Goal: Task Accomplishment & Management: Use online tool/utility

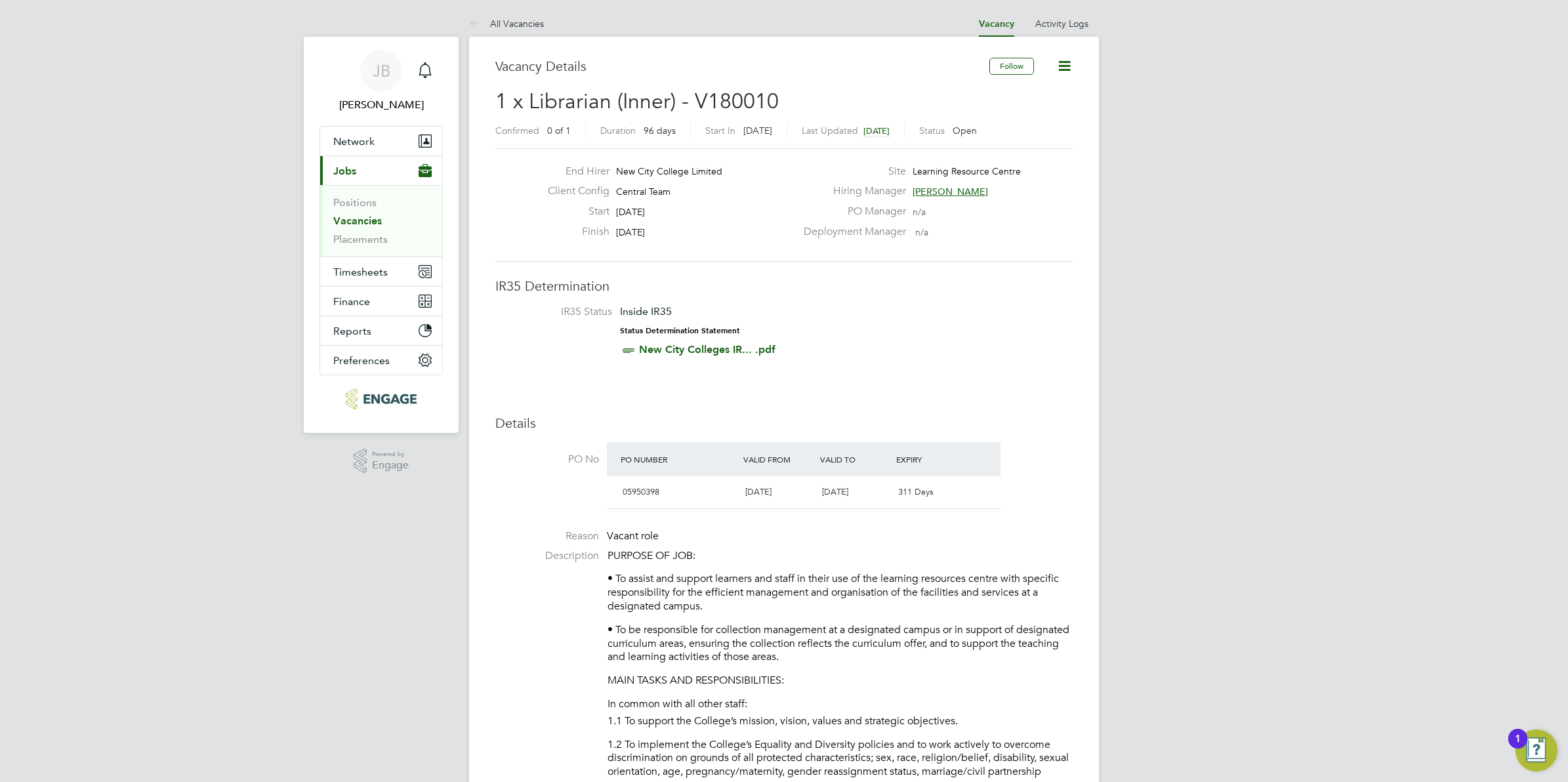
click at [726, 420] on h3 "Details" at bounding box center [784, 423] width 577 height 17
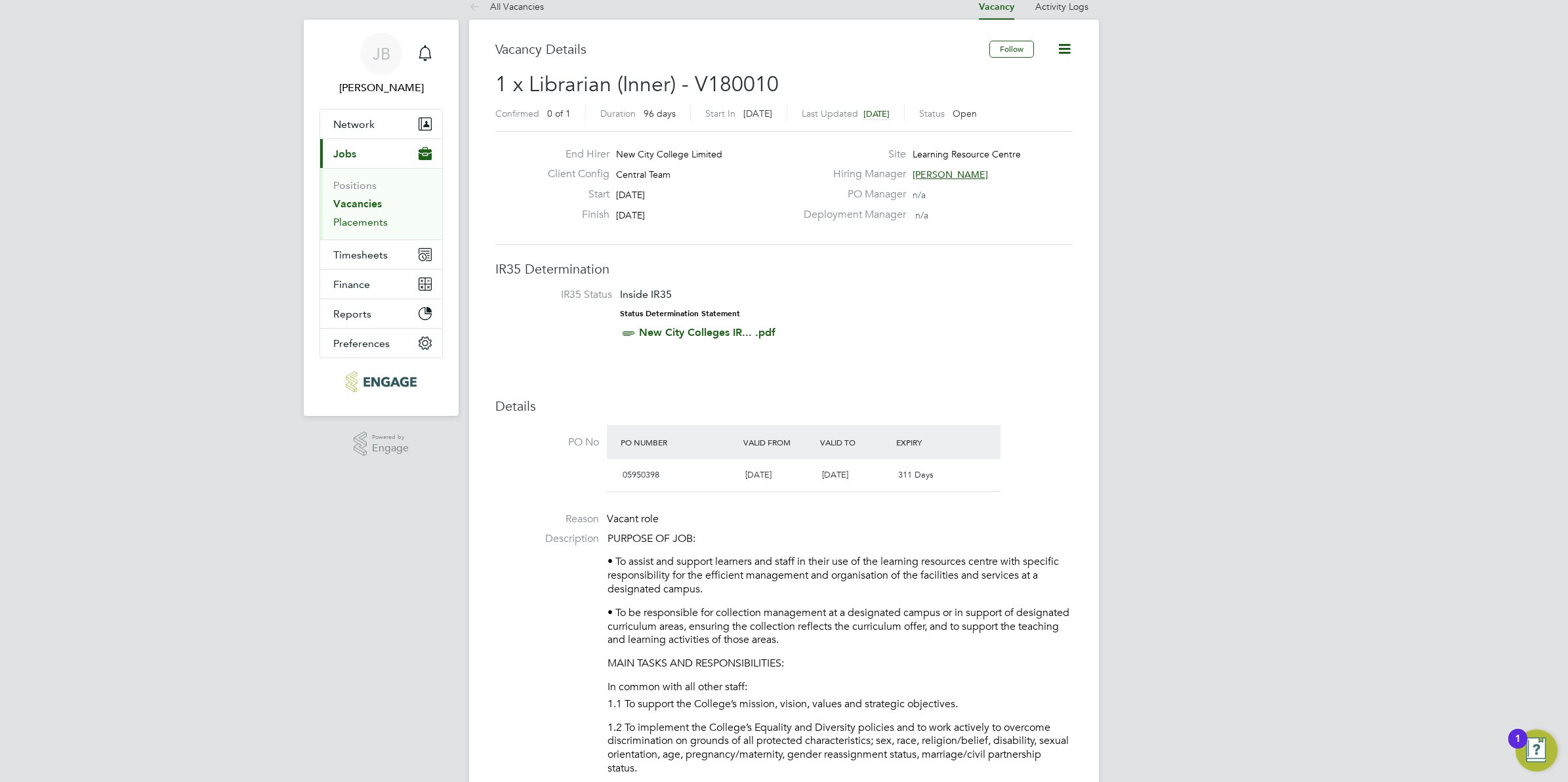
click at [379, 224] on link "Placements" at bounding box center [360, 222] width 55 height 12
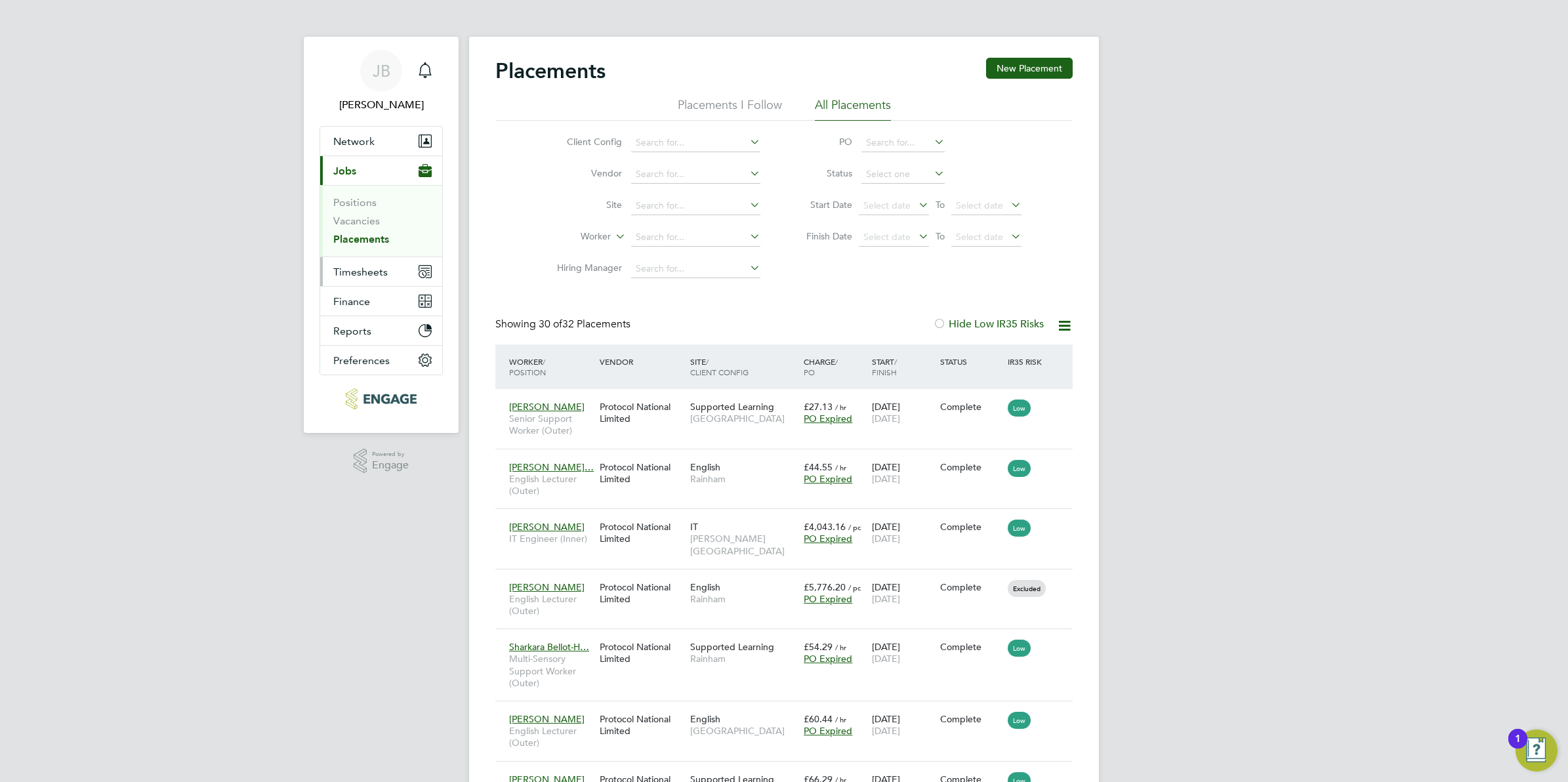
click at [336, 274] on span "Timesheets" at bounding box center [360, 272] width 55 height 12
click at [345, 234] on link "Timesheets" at bounding box center [360, 232] width 55 height 12
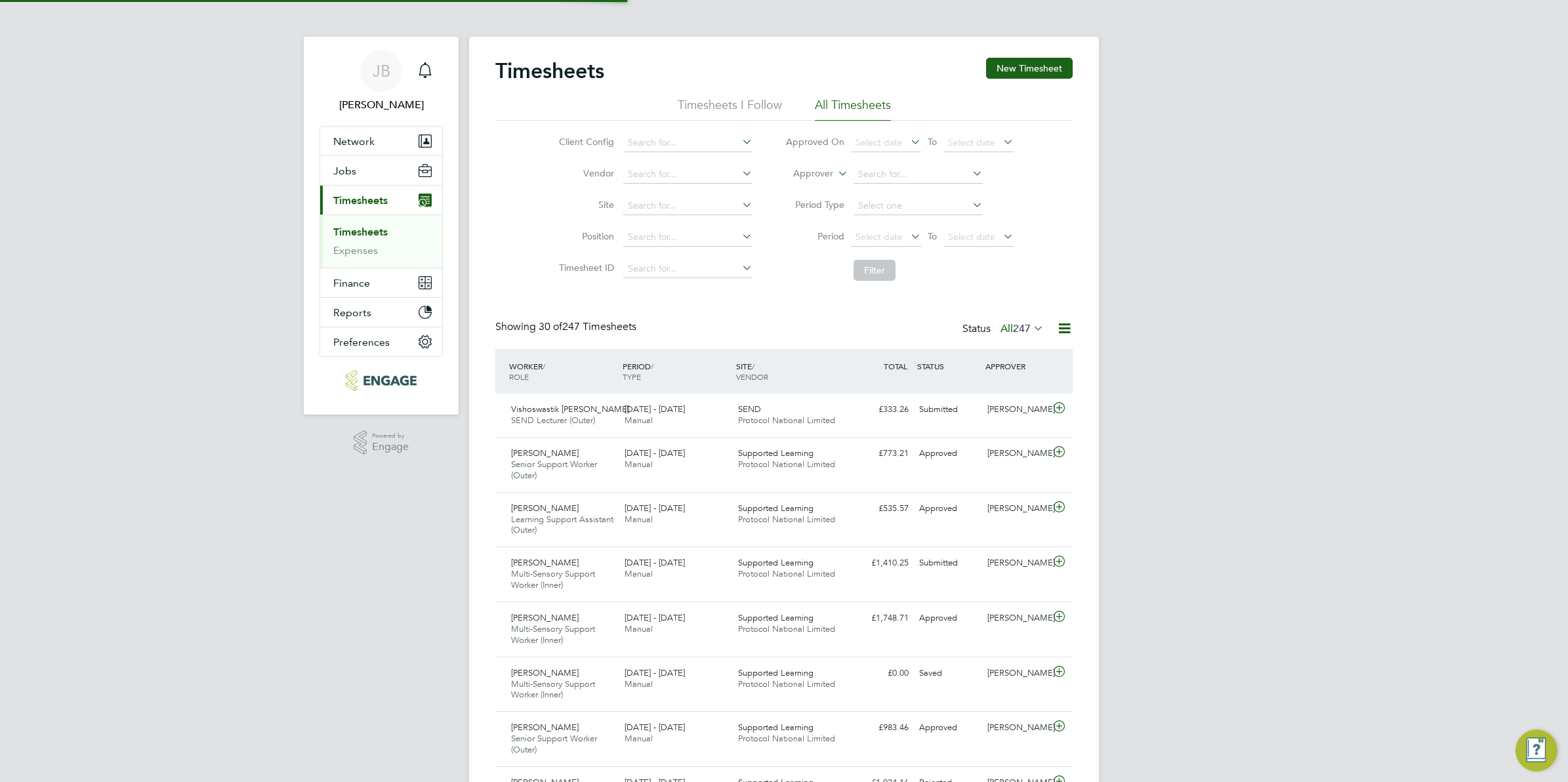
scroll to position [44, 113]
click at [744, 410] on span "SEND" at bounding box center [750, 409] width 23 height 11
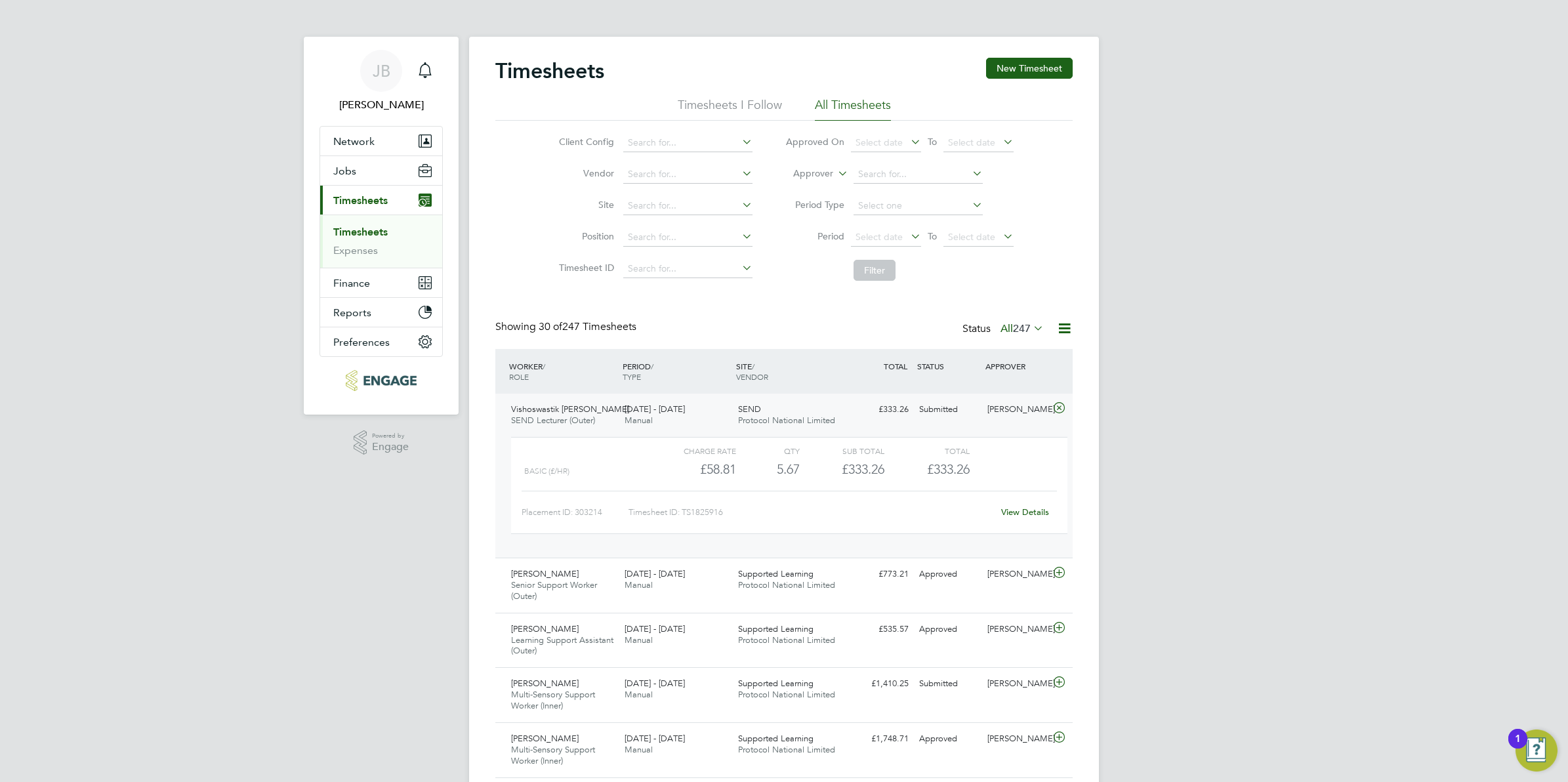
click at [1007, 514] on link "View Details" at bounding box center [1025, 512] width 48 height 11
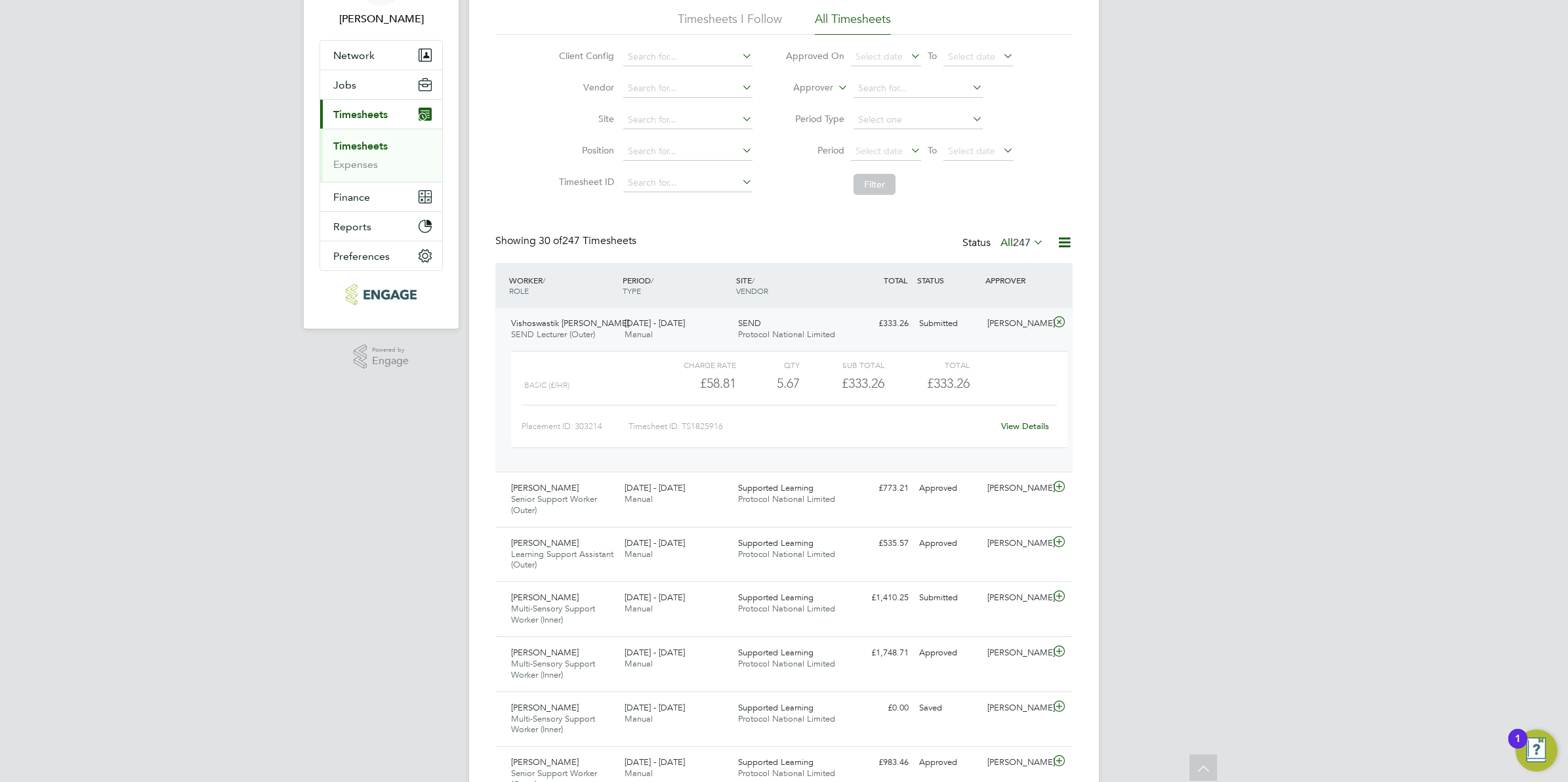
scroll to position [0, 0]
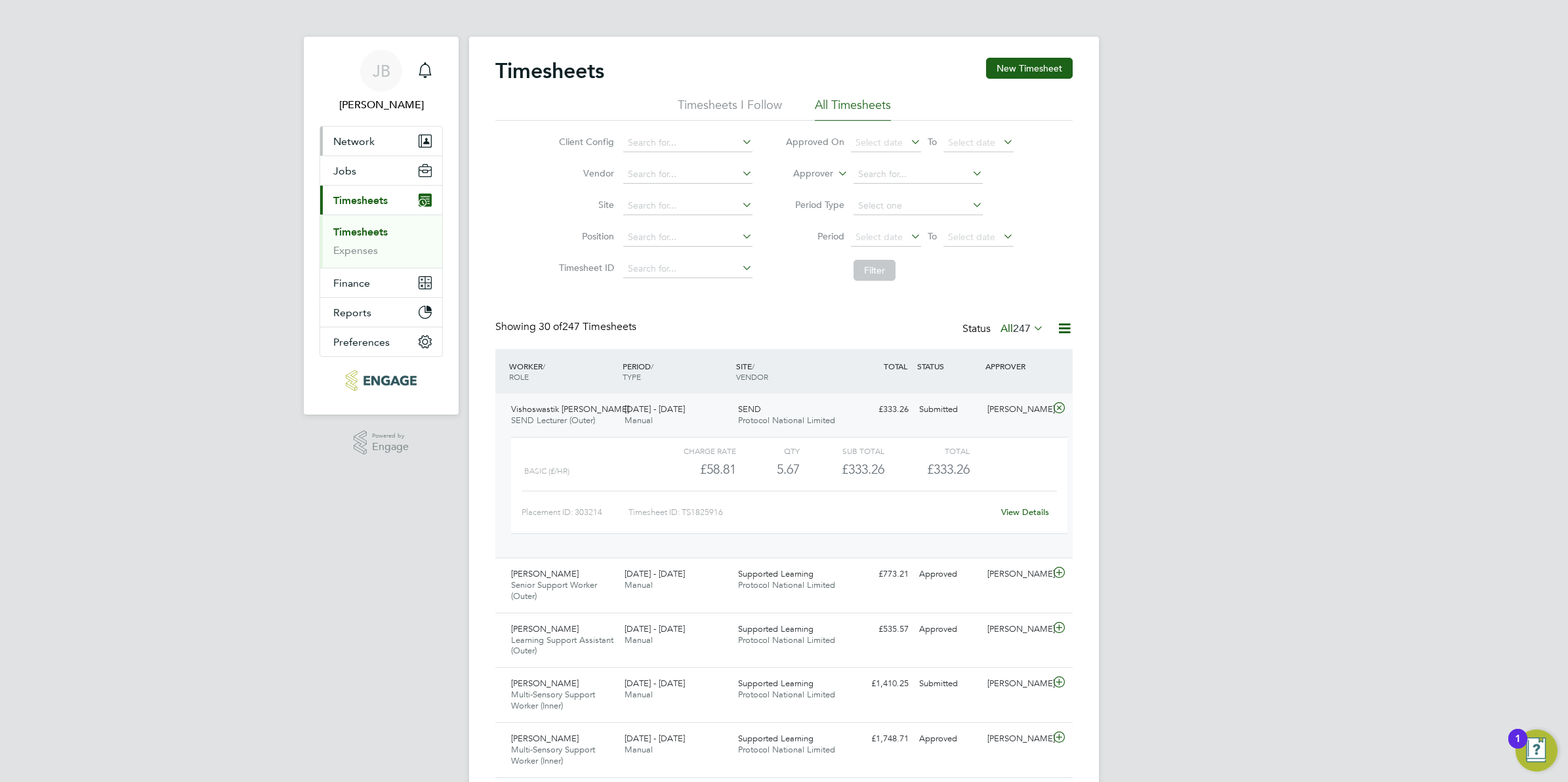
click at [355, 148] on button "Network" at bounding box center [381, 141] width 122 height 29
